Goal: Complete application form

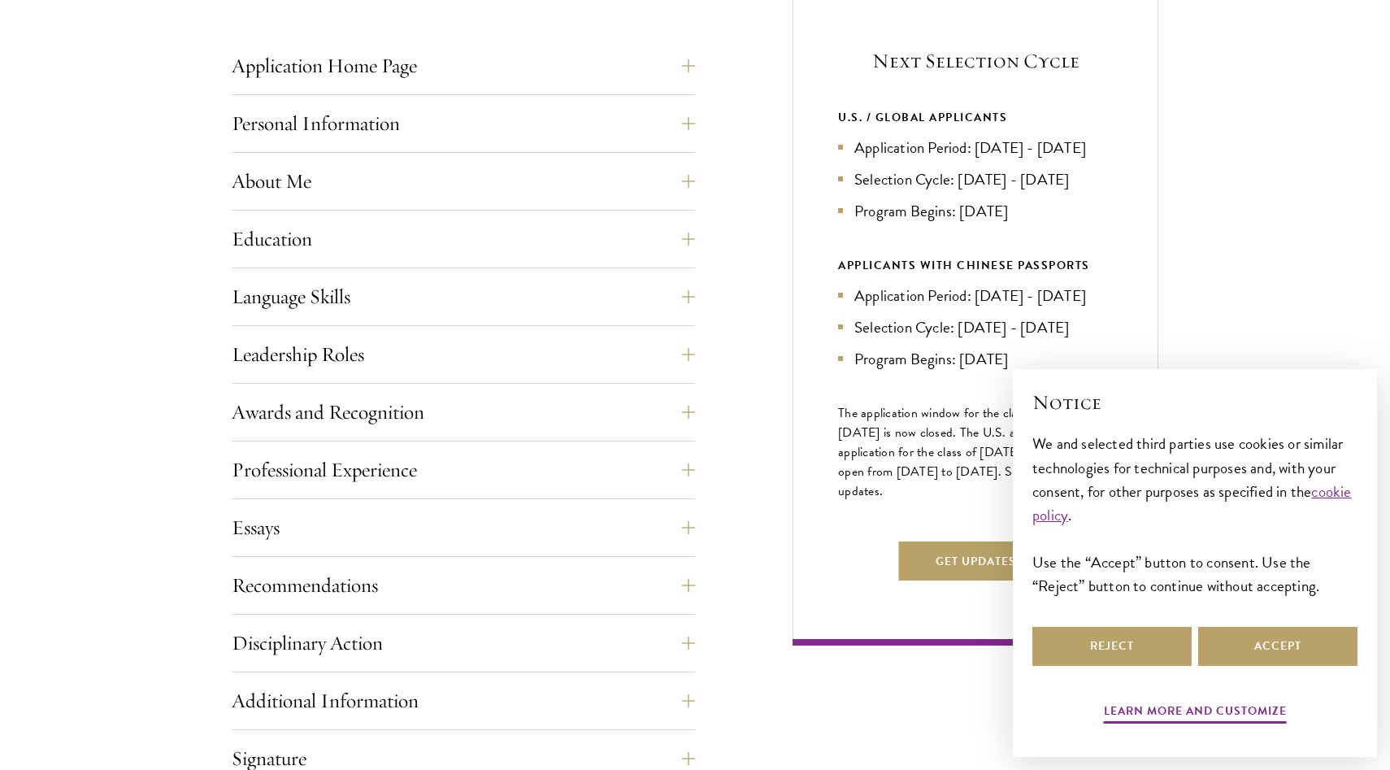
scroll to position [663, 0]
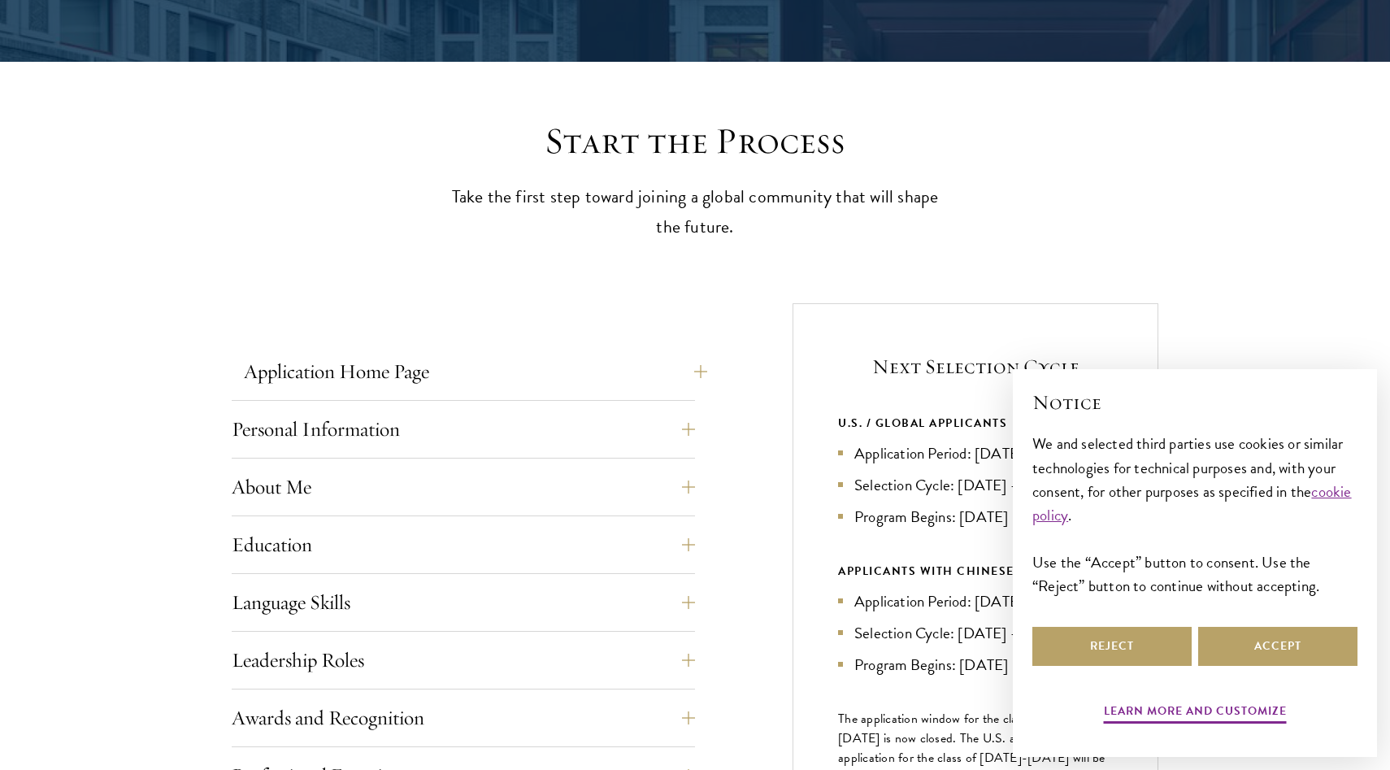
scroll to position [373, 0]
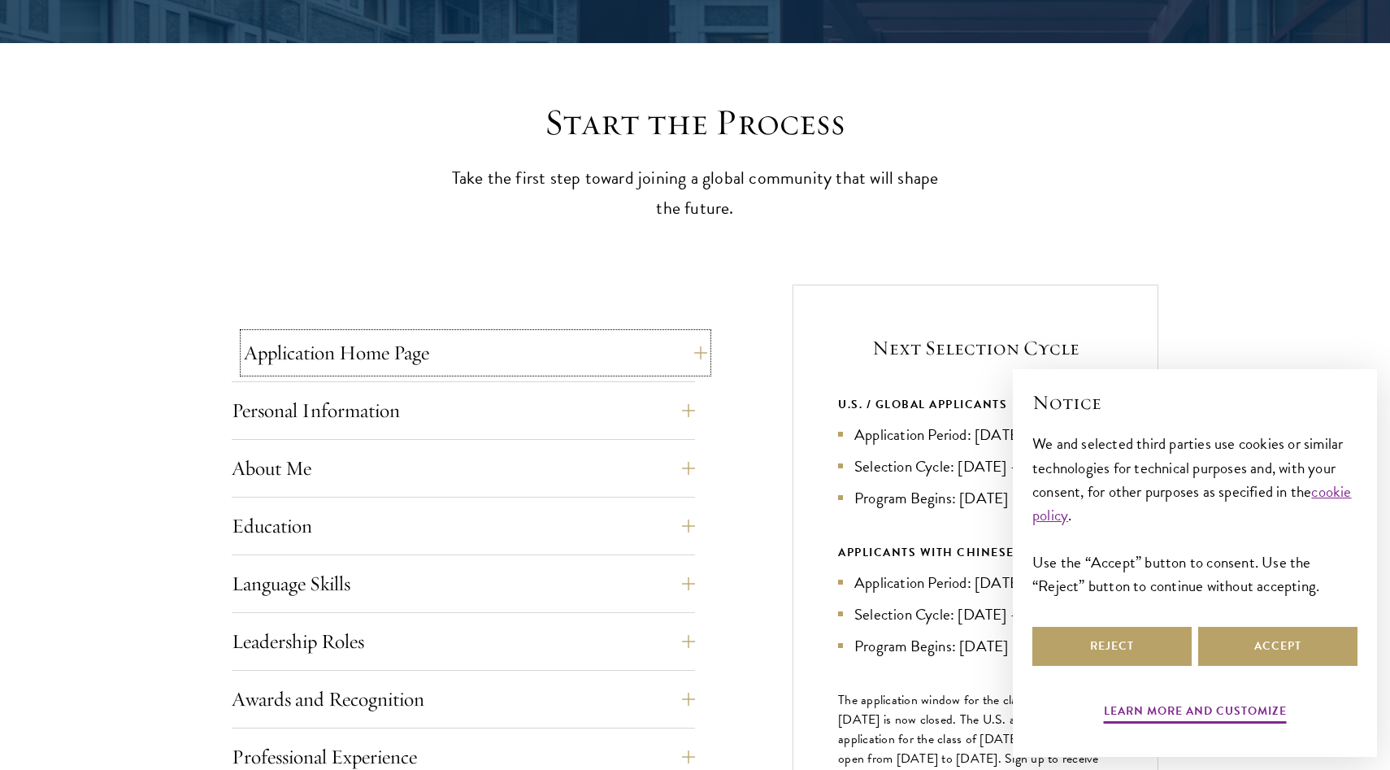
click at [367, 334] on button "Application Home Page" at bounding box center [475, 352] width 463 height 39
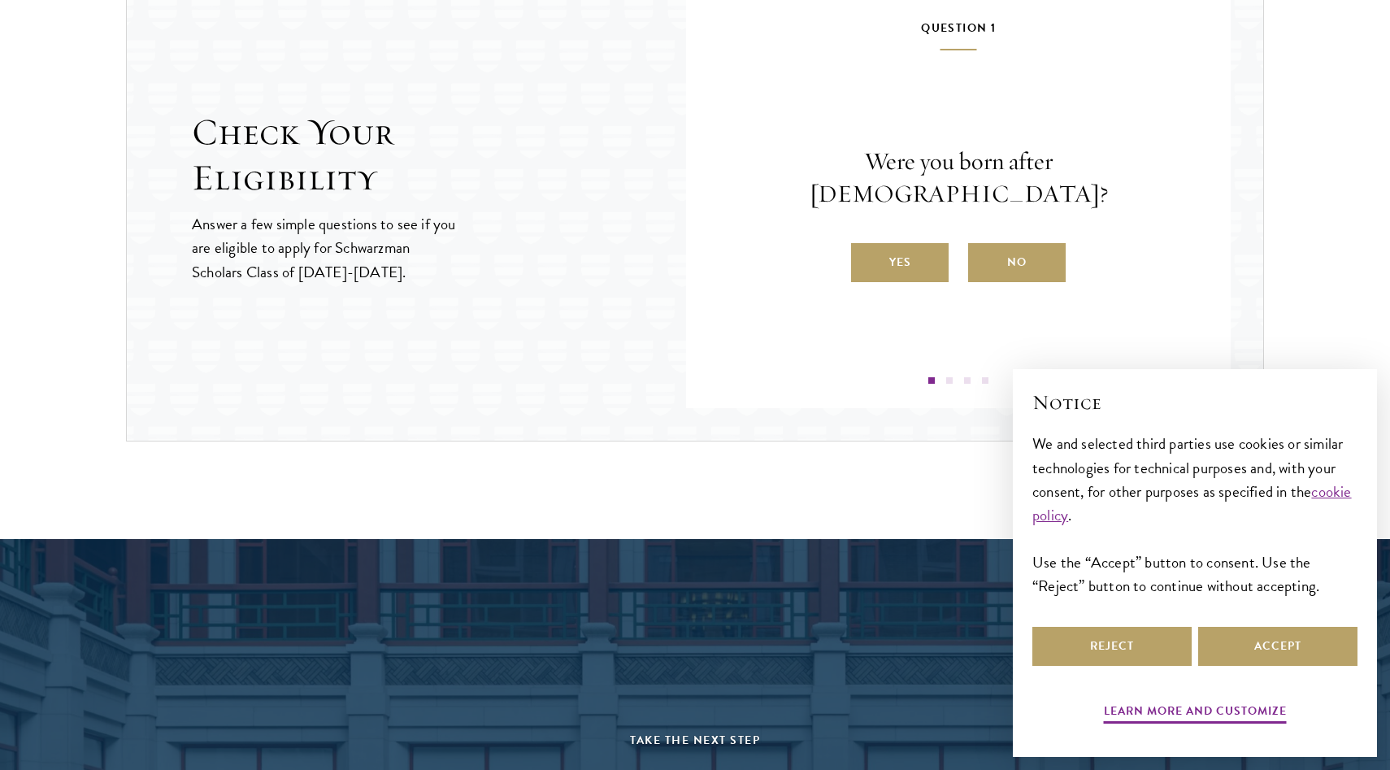
scroll to position [2494, 0]
click at [867, 252] on label "Yes" at bounding box center [900, 261] width 98 height 39
click at [866, 252] on input "Yes" at bounding box center [858, 251] width 15 height 15
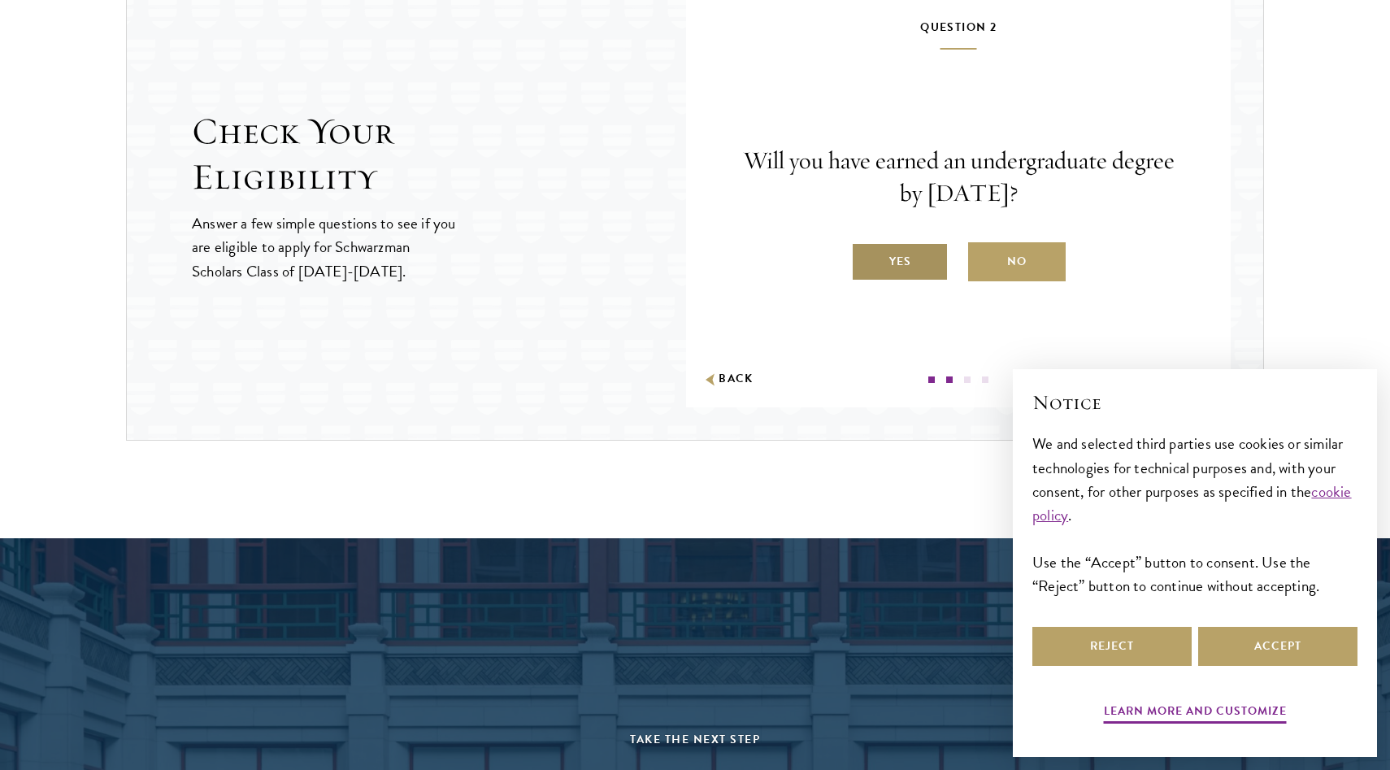
click at [872, 263] on label "Yes" at bounding box center [900, 261] width 98 height 39
click at [866, 259] on input "Yes" at bounding box center [858, 251] width 15 height 15
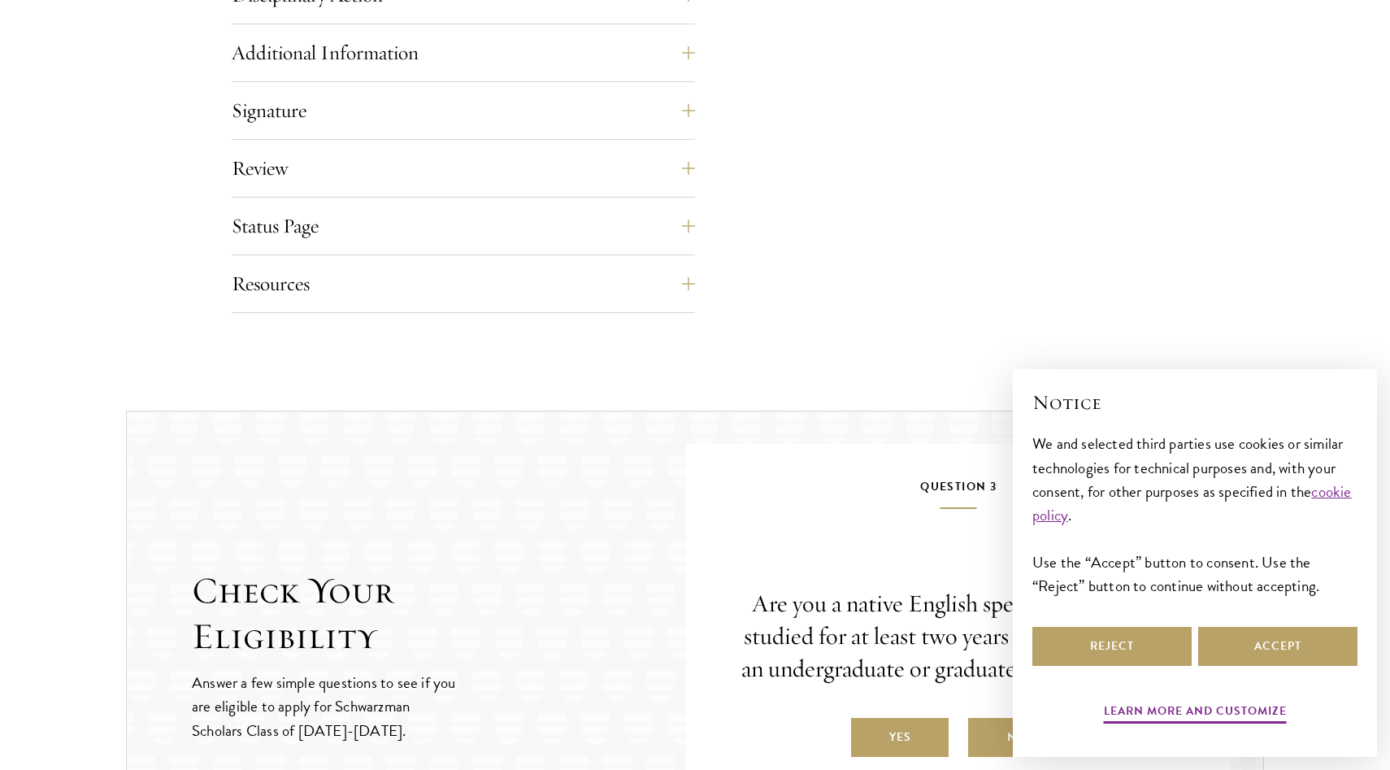
scroll to position [2582, 0]
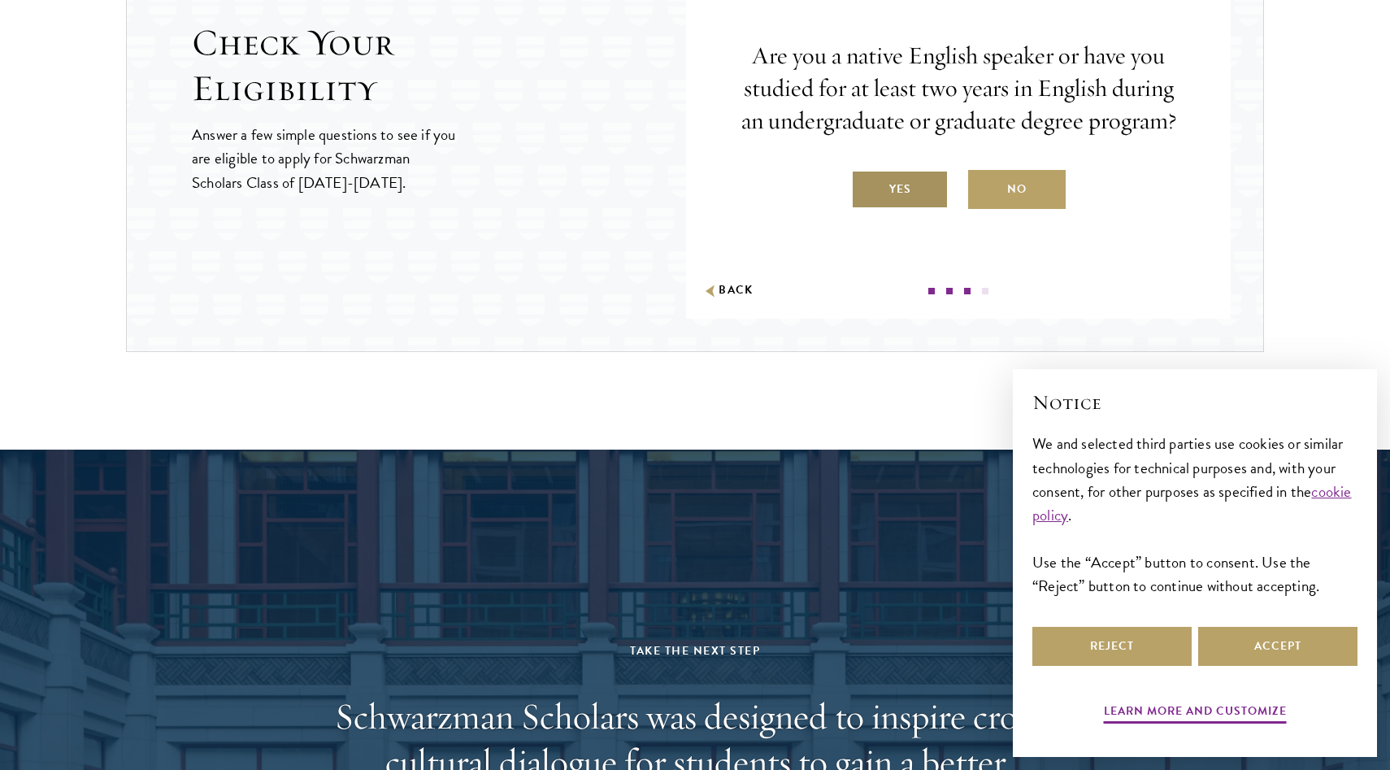
click at [885, 193] on label "Yes" at bounding box center [900, 189] width 98 height 39
click at [866, 186] on input "Yes" at bounding box center [858, 179] width 15 height 15
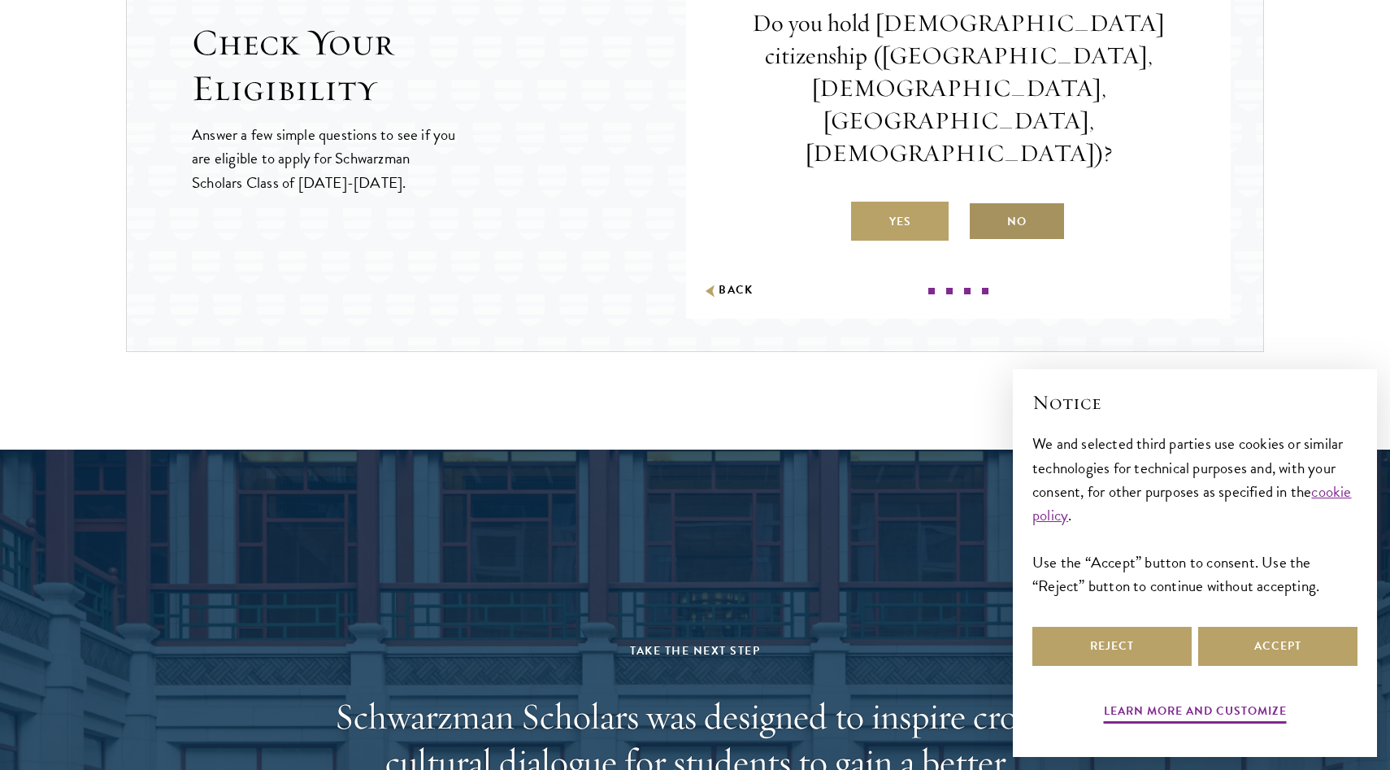
click at [1012, 202] on label "No" at bounding box center [1017, 221] width 98 height 39
click at [983, 204] on input "No" at bounding box center [975, 211] width 15 height 15
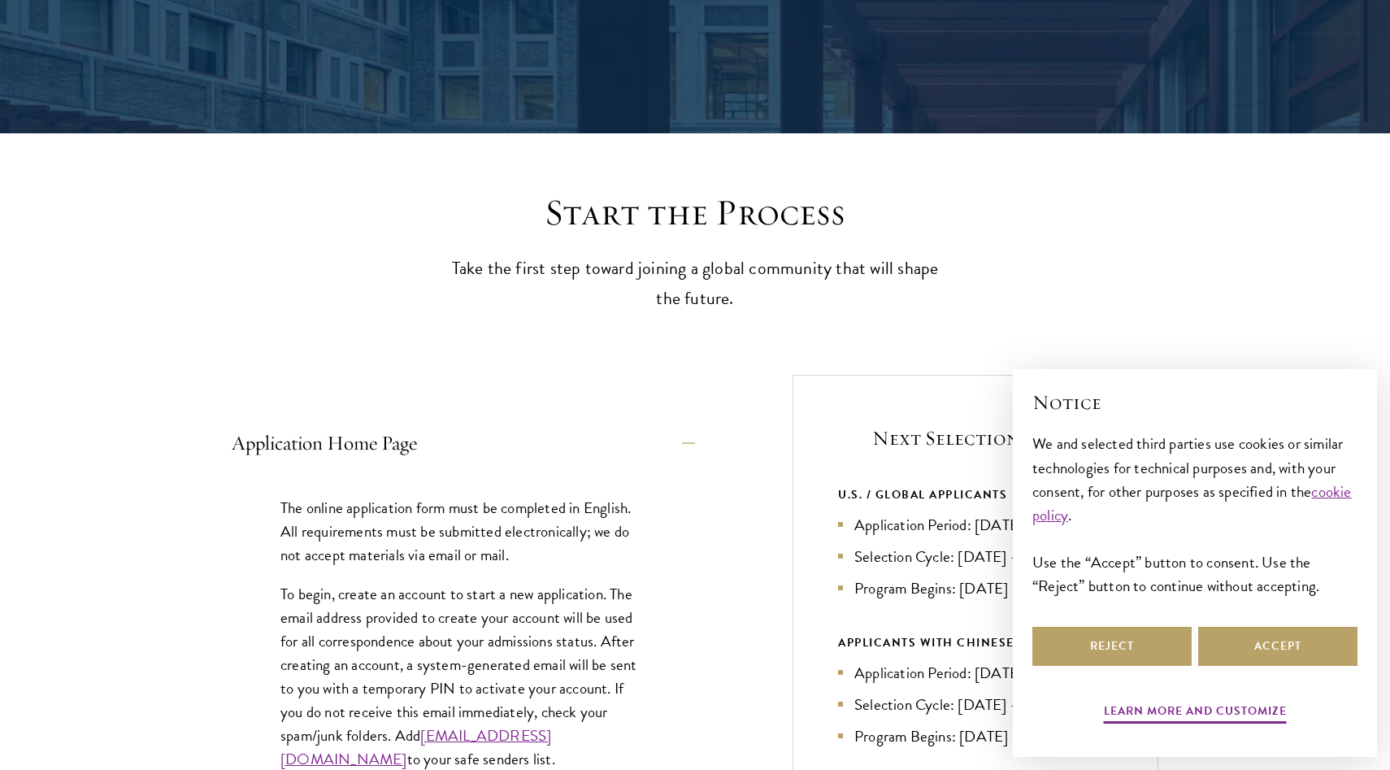
scroll to position [0, 0]
